Goal: Information Seeking & Learning: Find specific fact

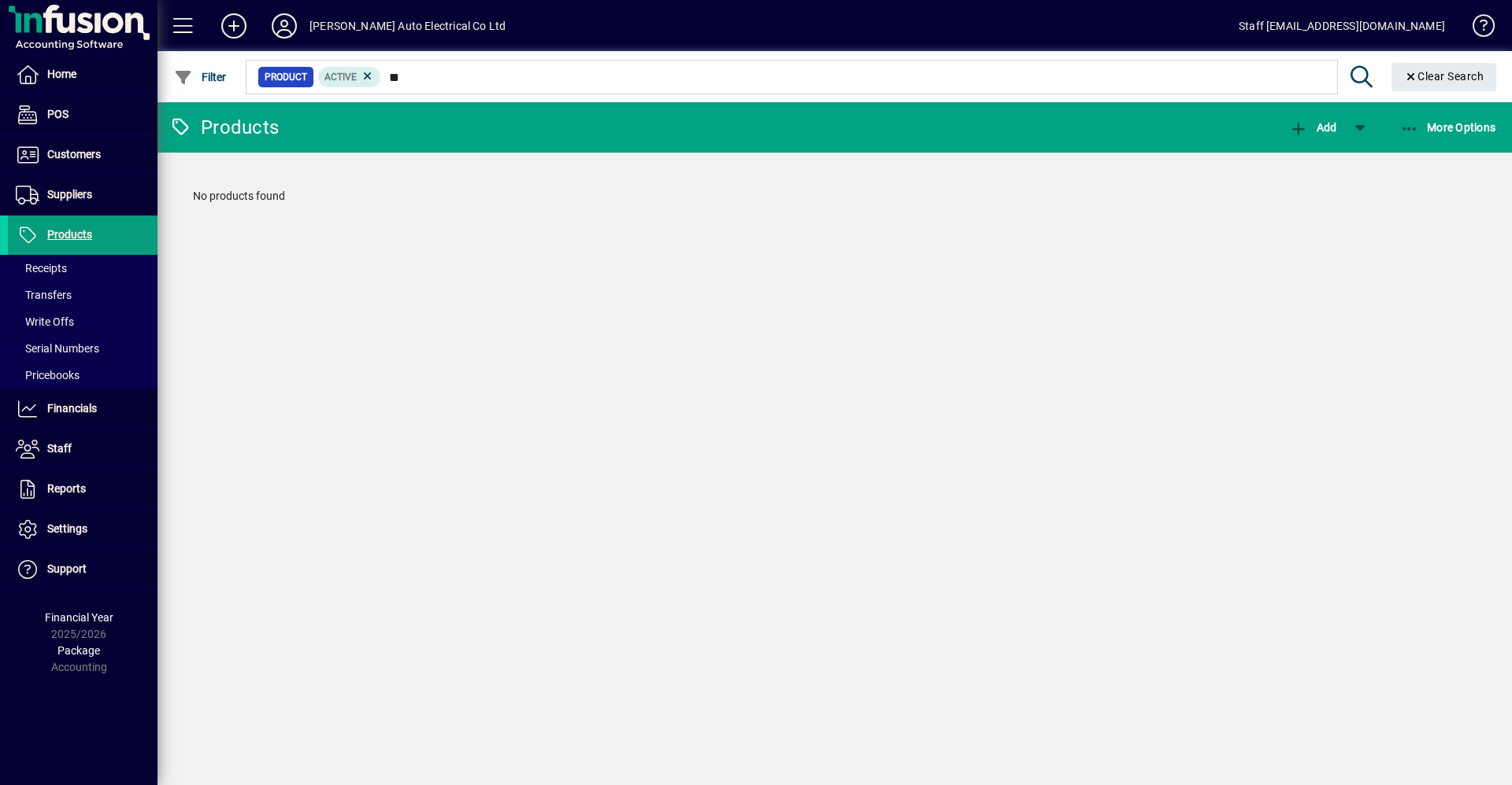
type input "*"
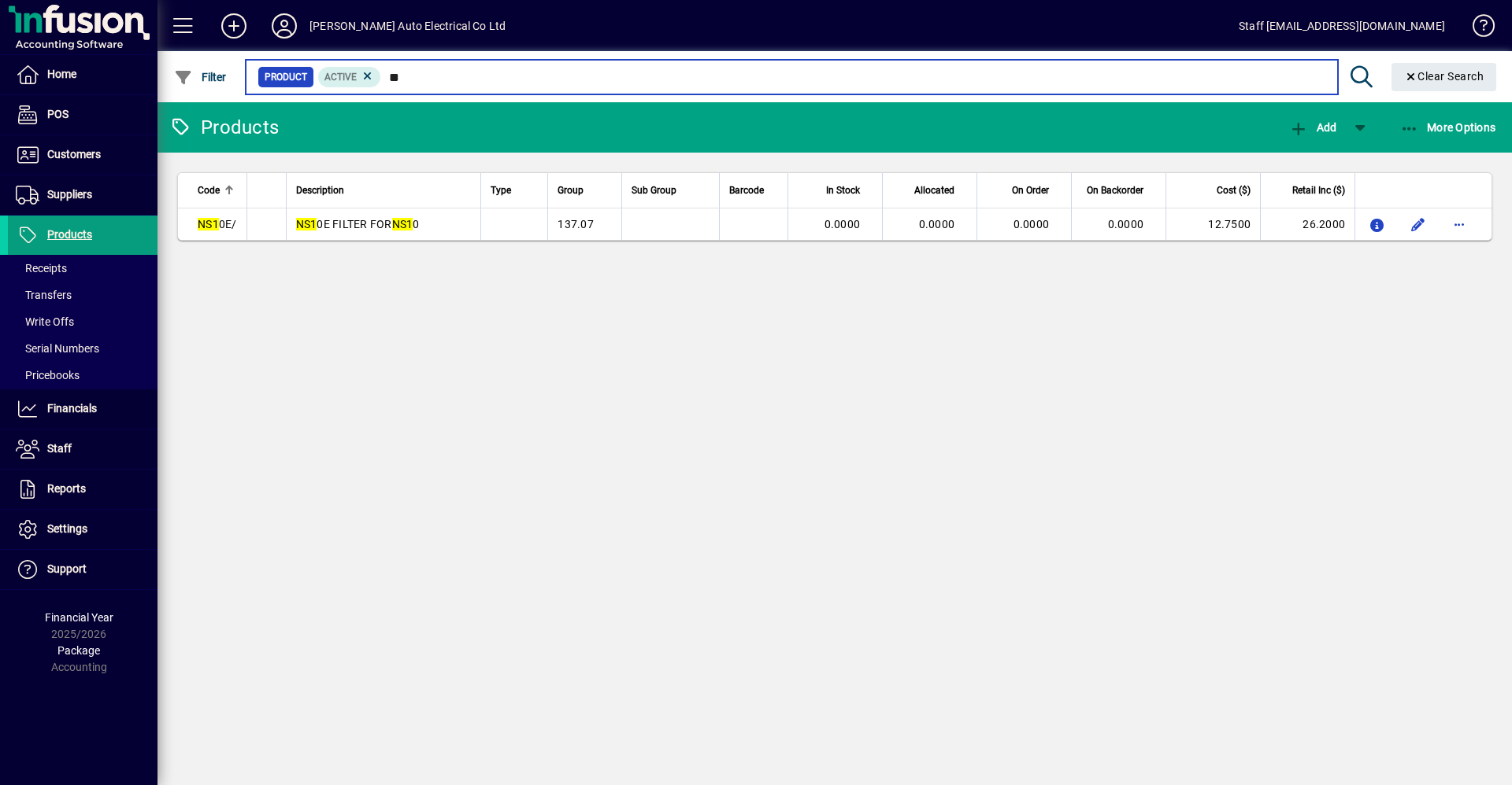
type input "*"
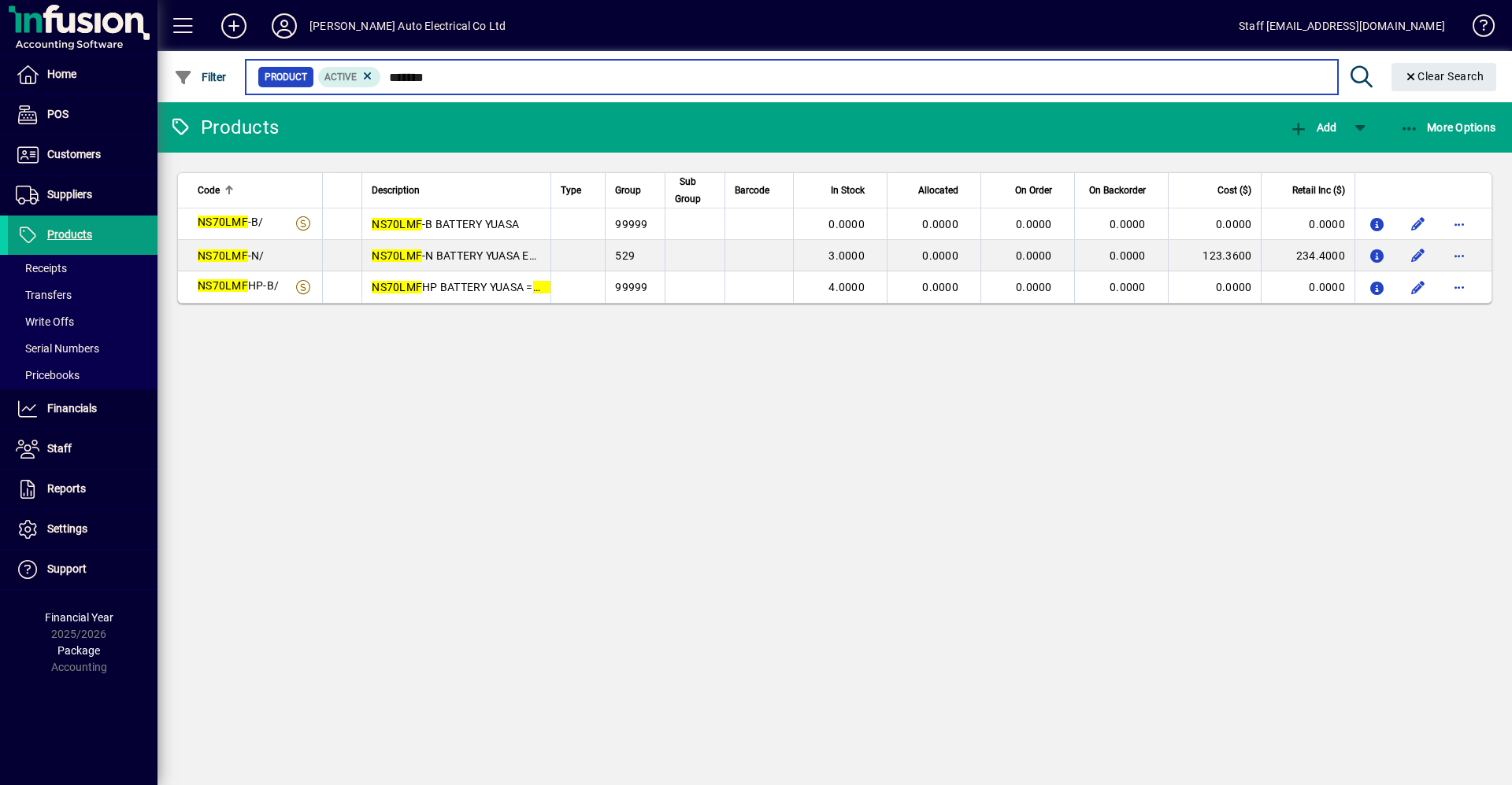
click at [400, 78] on input "*******" at bounding box center [852, 77] width 943 height 22
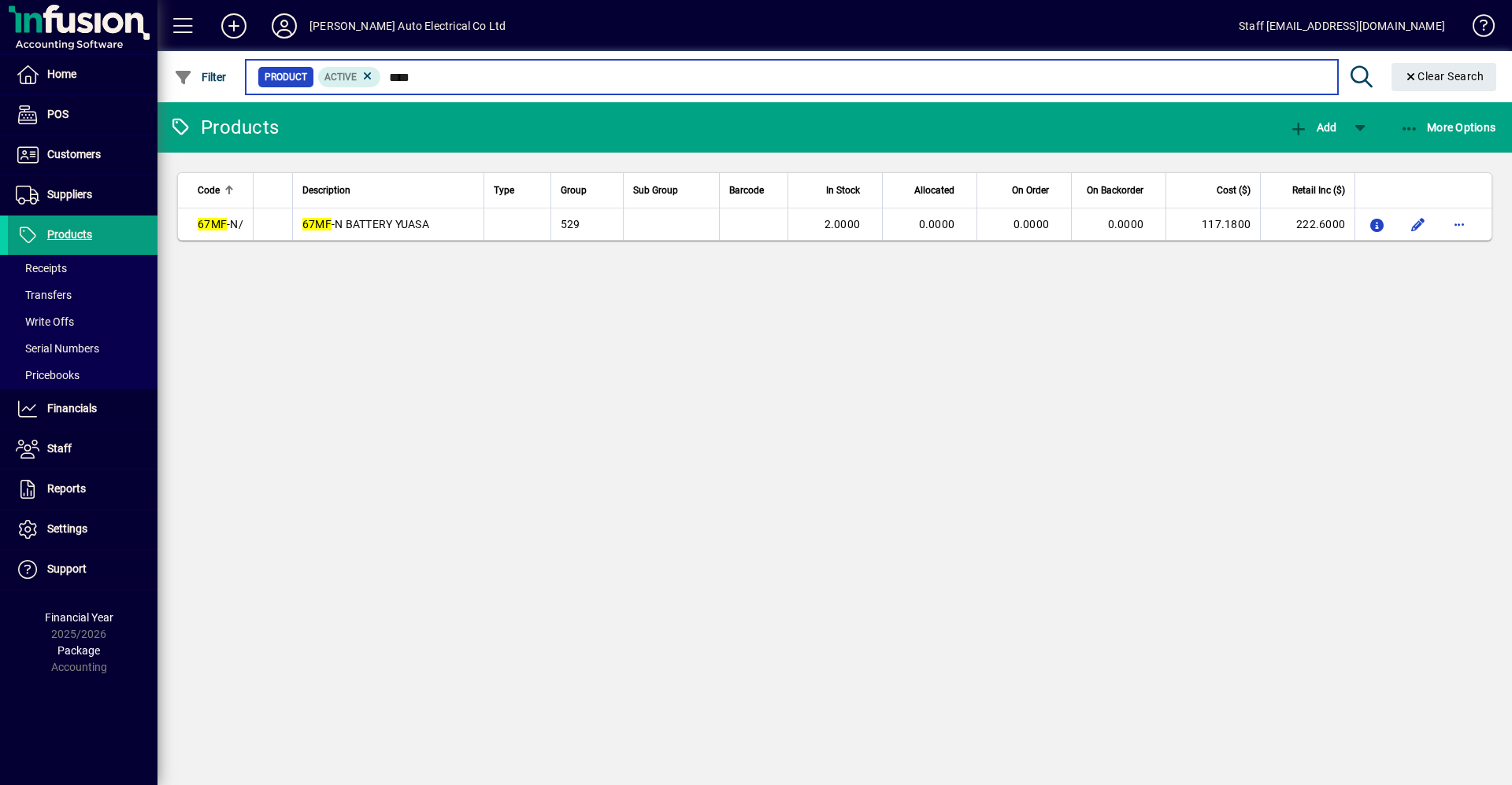
type input "****"
